Goal: Task Accomplishment & Management: Manage account settings

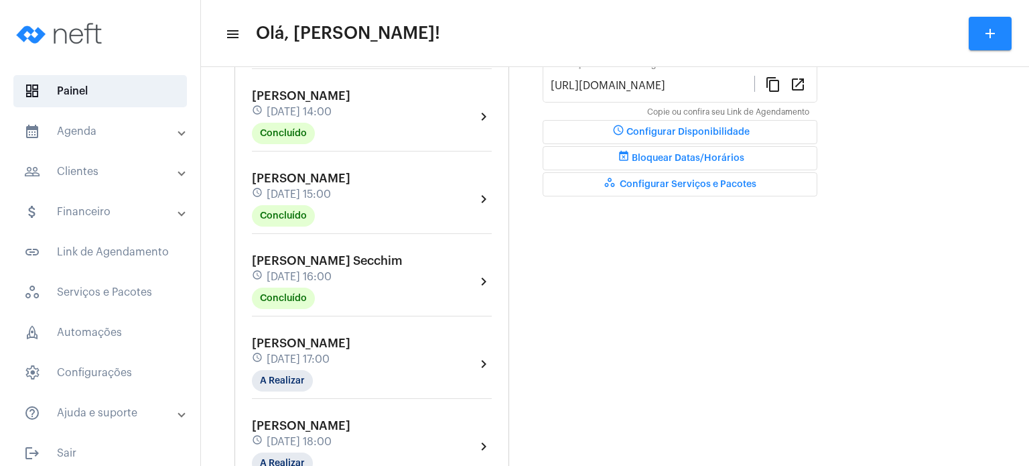
scroll to position [375, 0]
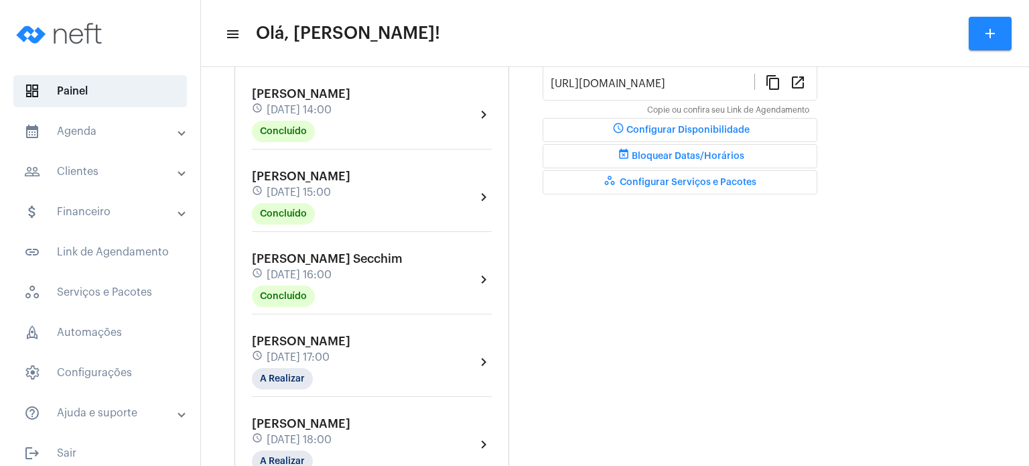
click at [312, 265] on span "[PERSON_NAME] Secchim" at bounding box center [327, 259] width 151 height 12
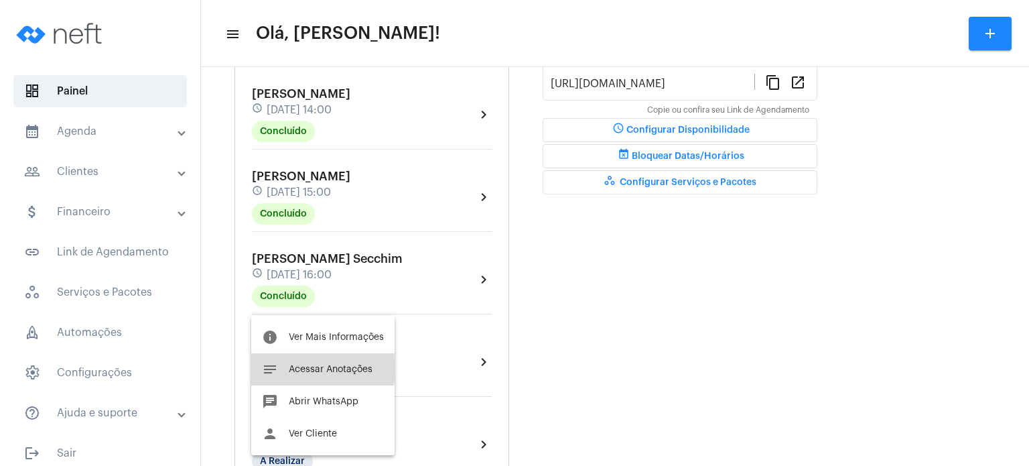
click at [295, 368] on span "Acessar Anotações" at bounding box center [331, 368] width 84 height 9
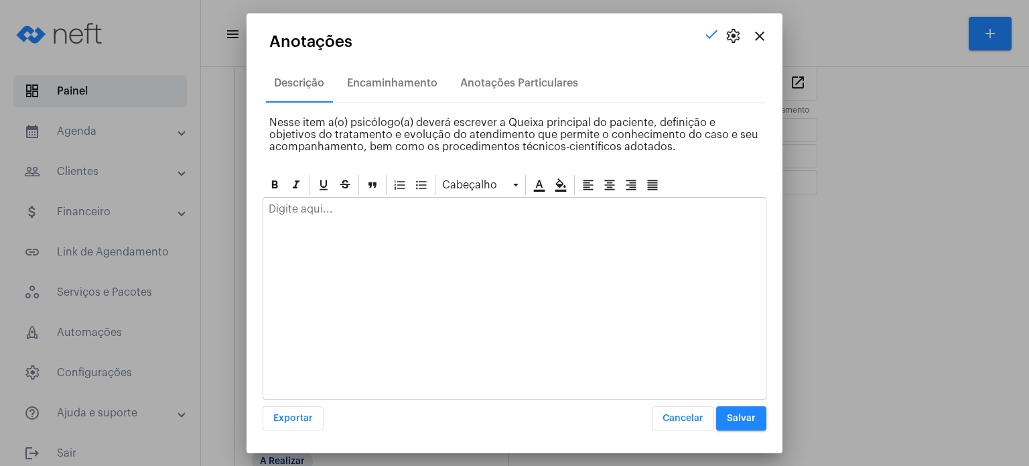
click at [349, 209] on p at bounding box center [515, 209] width 492 height 12
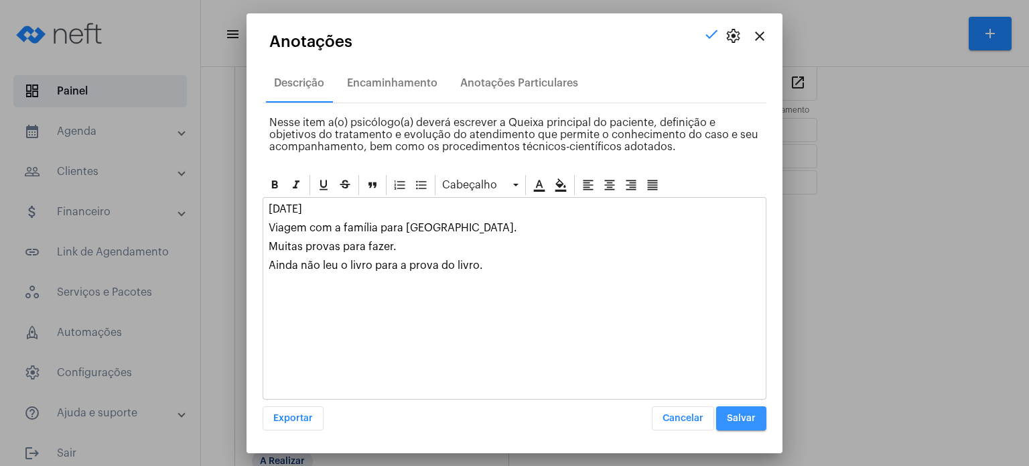
click at [747, 422] on button "Salvar" at bounding box center [741, 418] width 50 height 24
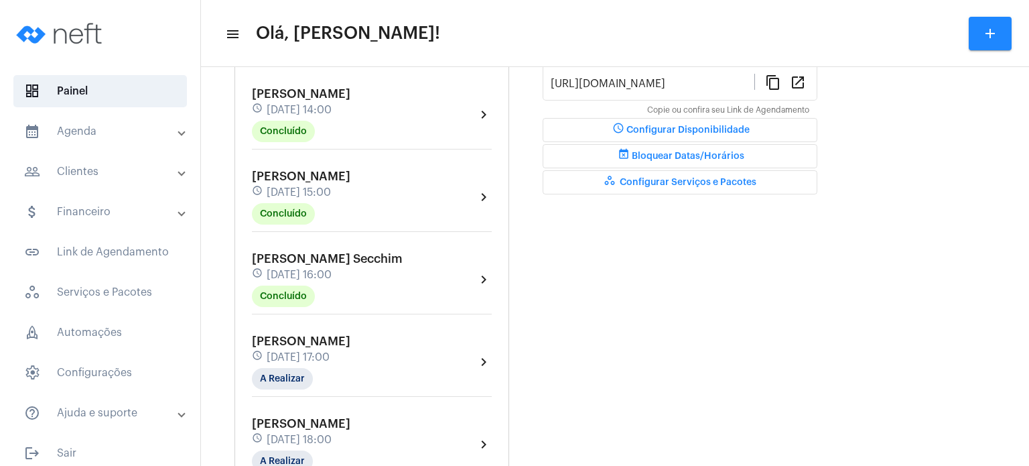
click at [228, 200] on div "Dia Semana Mês Escolher Agendamentos add [PERSON_NAME] schedule [DATE] 09:00 Co…" at bounding box center [615, 319] width 815 height 1242
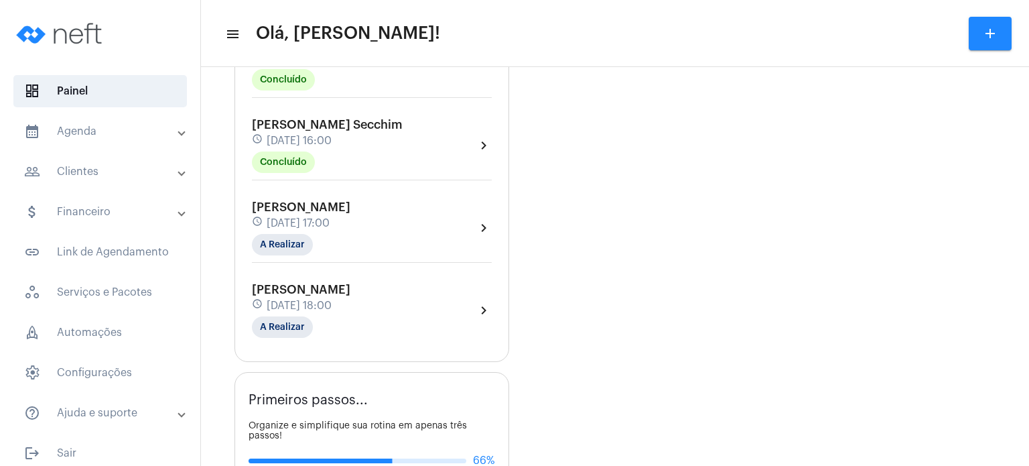
scroll to position [536, 0]
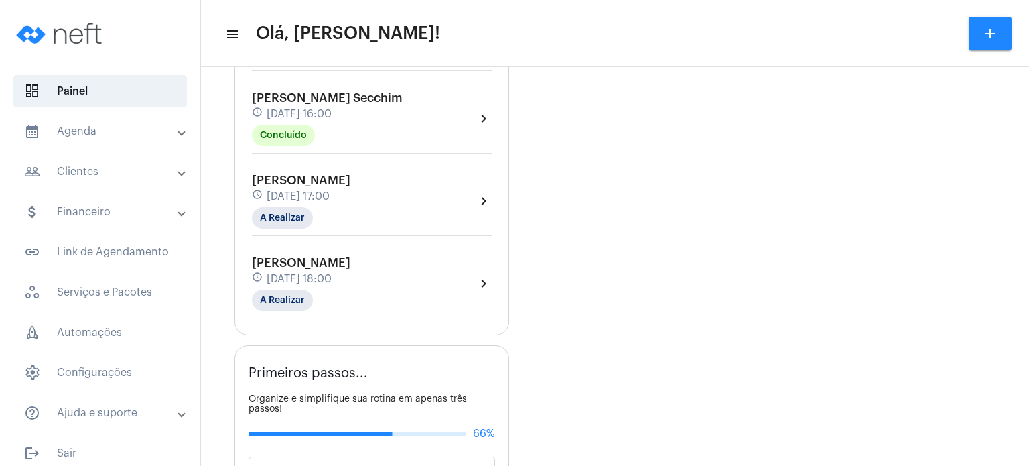
click at [94, 135] on mat-panel-title "calendar_month_outlined Agenda" at bounding box center [101, 131] width 155 height 16
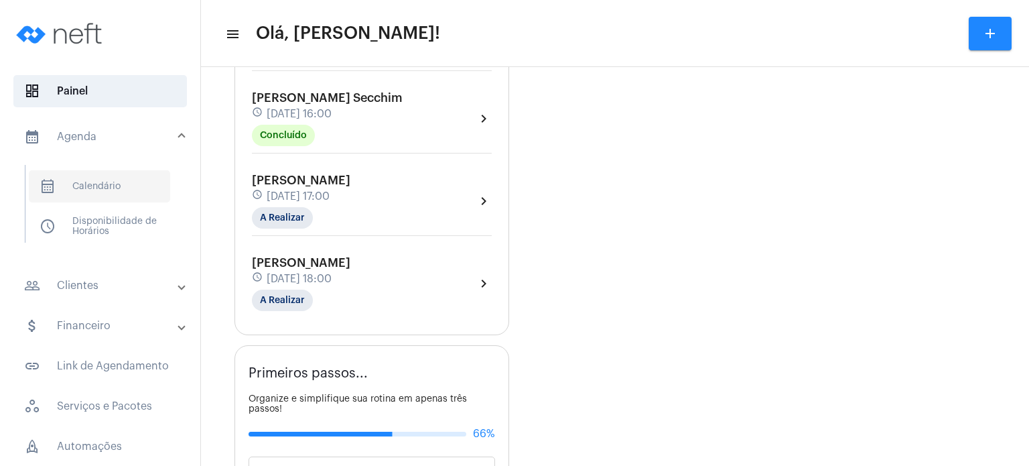
click at [81, 183] on span "calendar_month_outlined Calendário" at bounding box center [99, 186] width 141 height 32
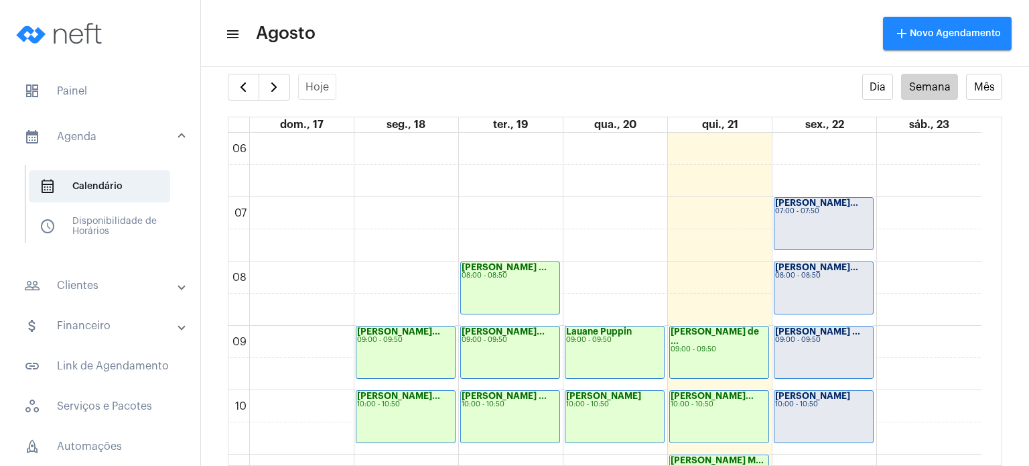
scroll to position [678, 0]
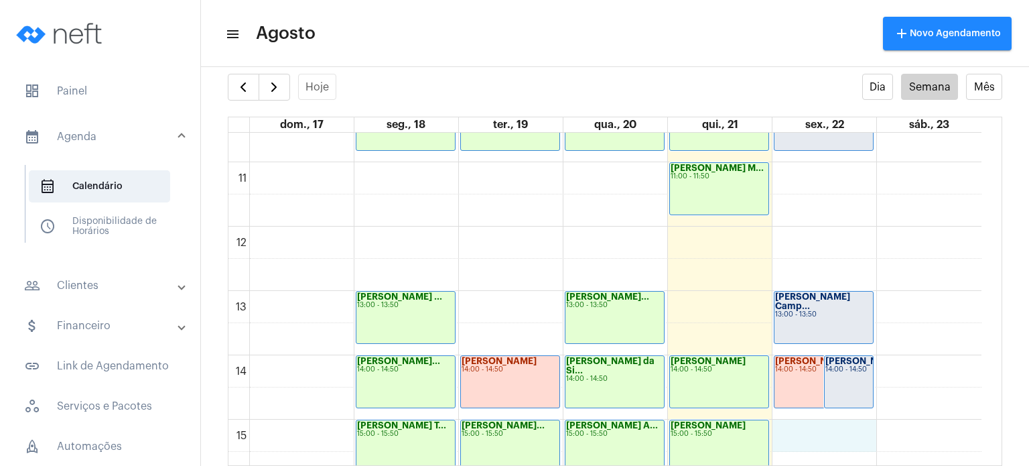
click at [854, 435] on div "00 01 02 03 04 05 06 07 08 09 10 11 12 13 14 15 16 17 18 19 20 21 22 23 [PERSON…" at bounding box center [604, 227] width 753 height 1544
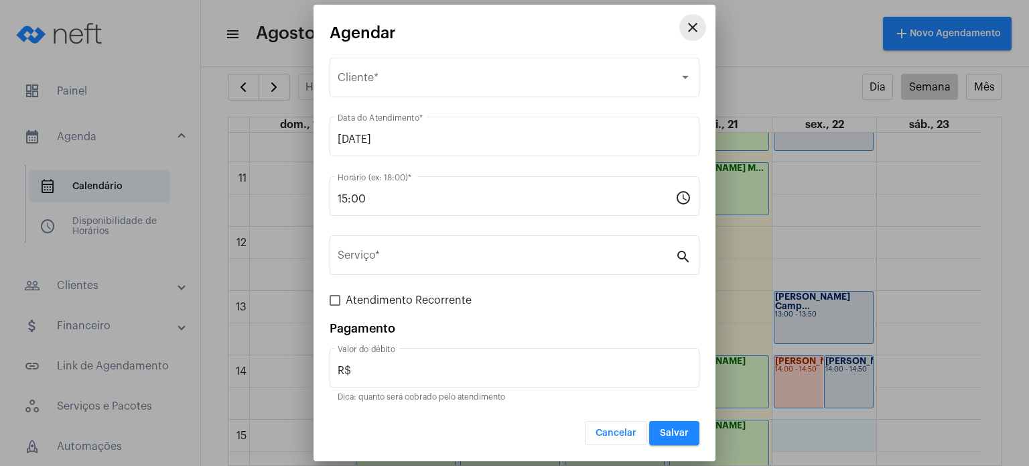
click at [694, 31] on mat-icon "close" at bounding box center [693, 27] width 16 height 16
